Goal: Find specific page/section: Find specific page/section

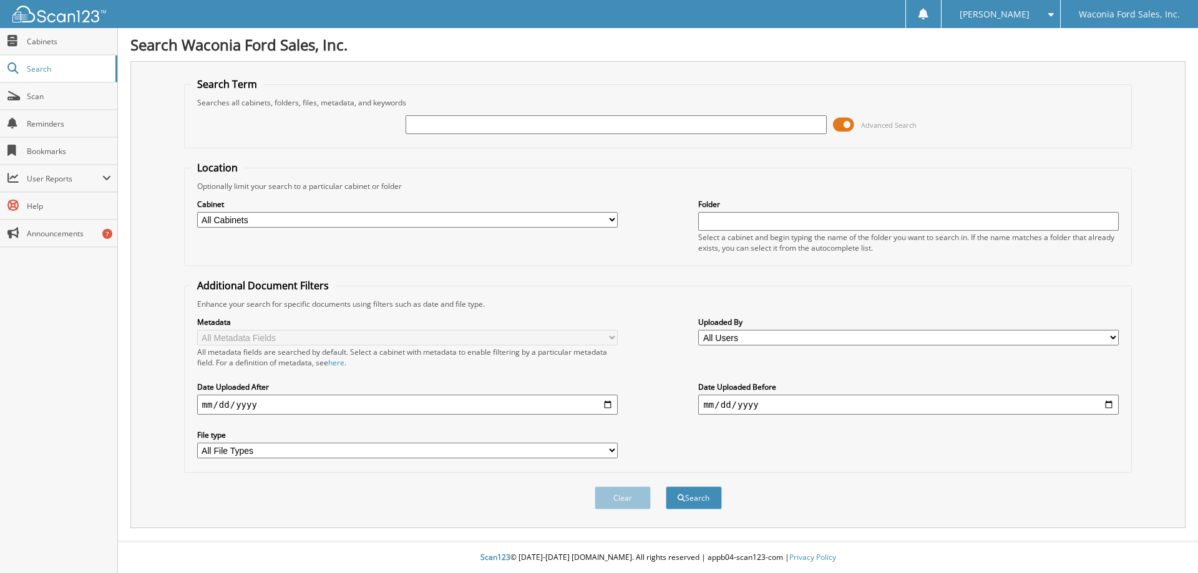
click at [552, 129] on input "text" at bounding box center [616, 124] width 420 height 19
paste input "B20393"
type input "B20393"
click at [666, 487] on button "Search" at bounding box center [694, 498] width 56 height 23
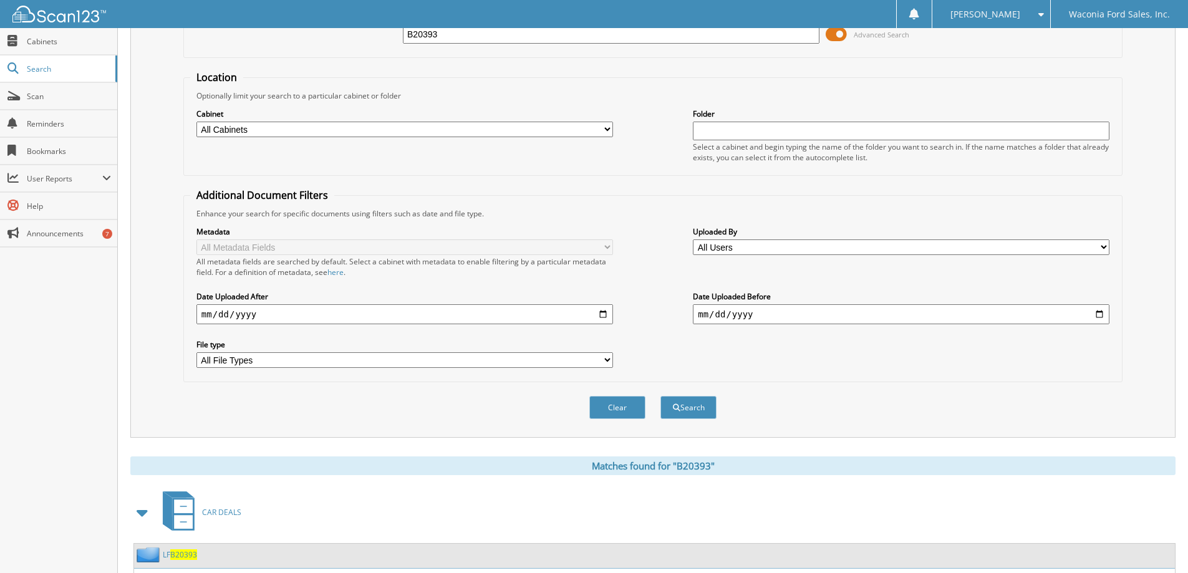
scroll to position [193, 0]
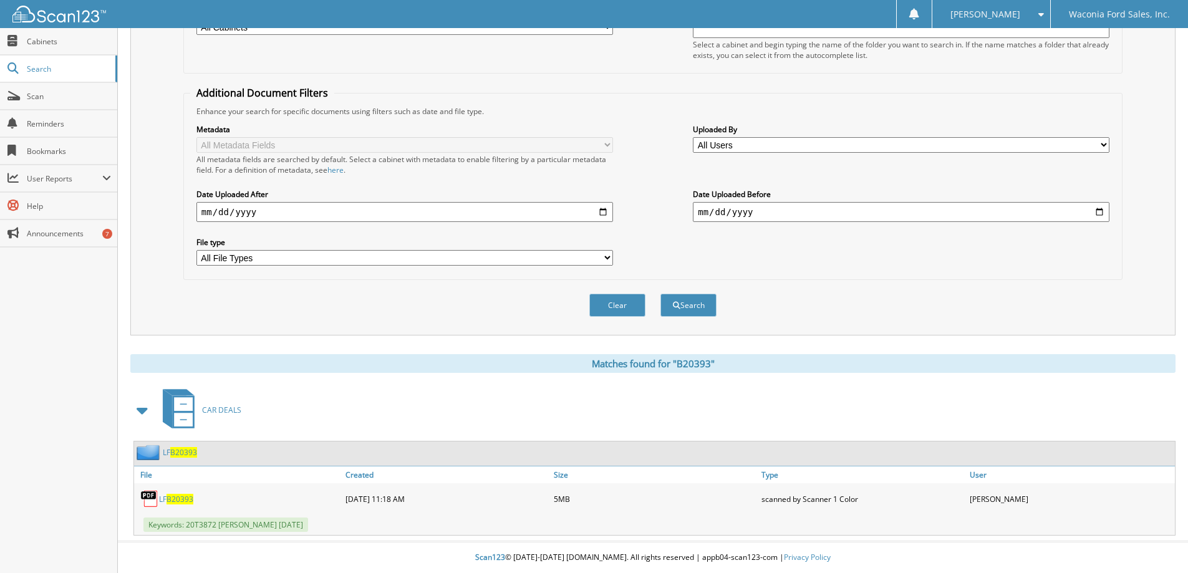
click at [169, 496] on span "B20393" at bounding box center [180, 499] width 27 height 11
click at [172, 448] on span "B20393" at bounding box center [183, 452] width 27 height 11
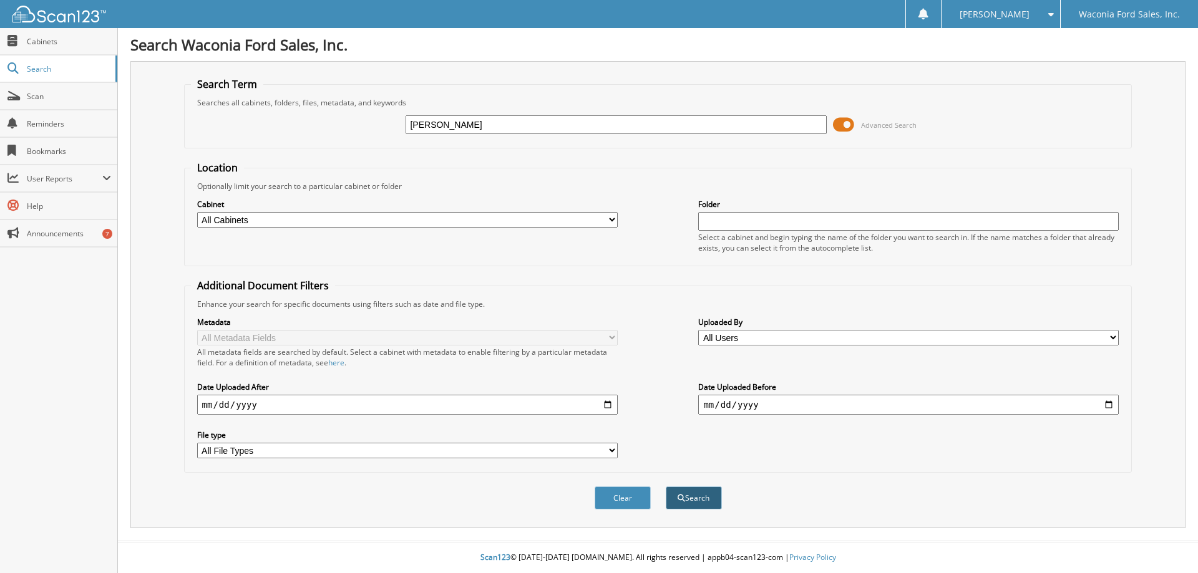
type input "[PERSON_NAME]"
click at [687, 489] on button "Search" at bounding box center [694, 498] width 56 height 23
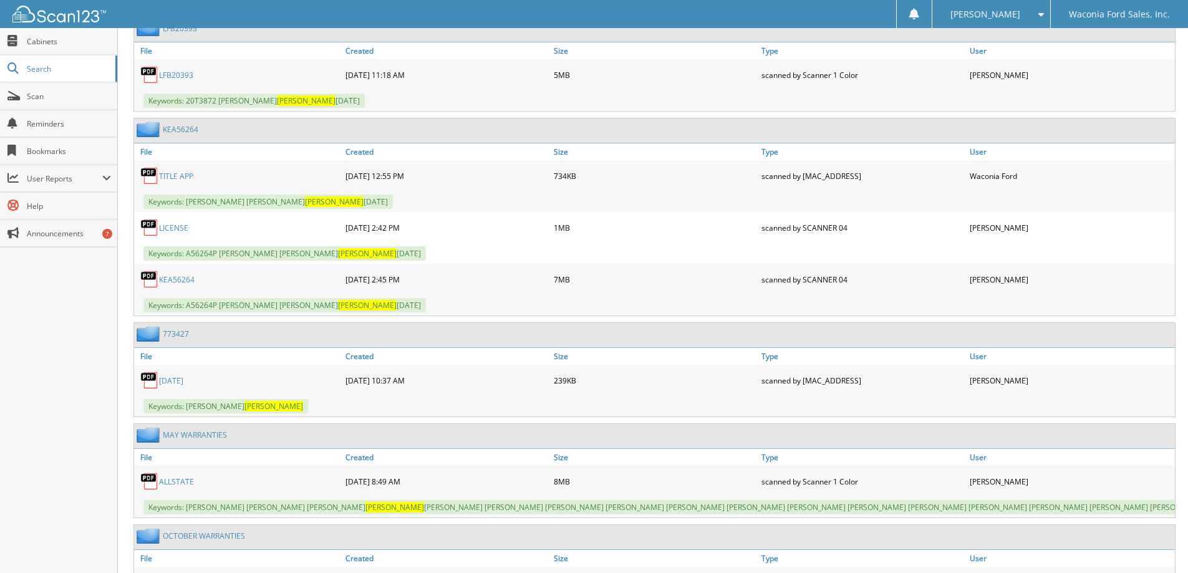
scroll to position [936, 0]
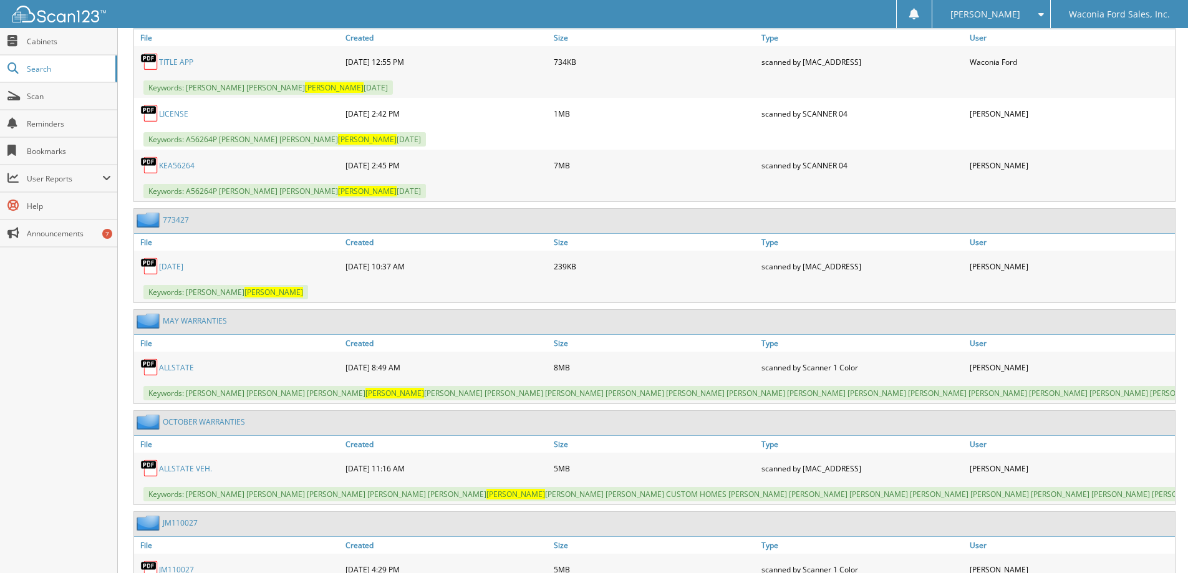
click at [163, 368] on link "ALLSTATE" at bounding box center [176, 367] width 35 height 11
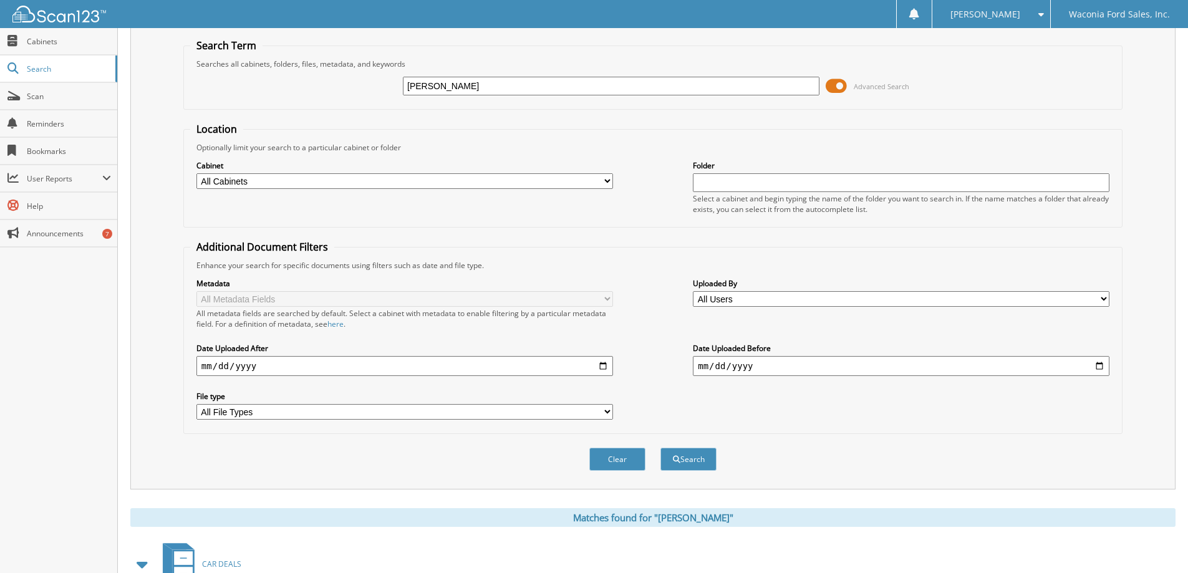
scroll to position [0, 0]
